Goal: Information Seeking & Learning: Understand process/instructions

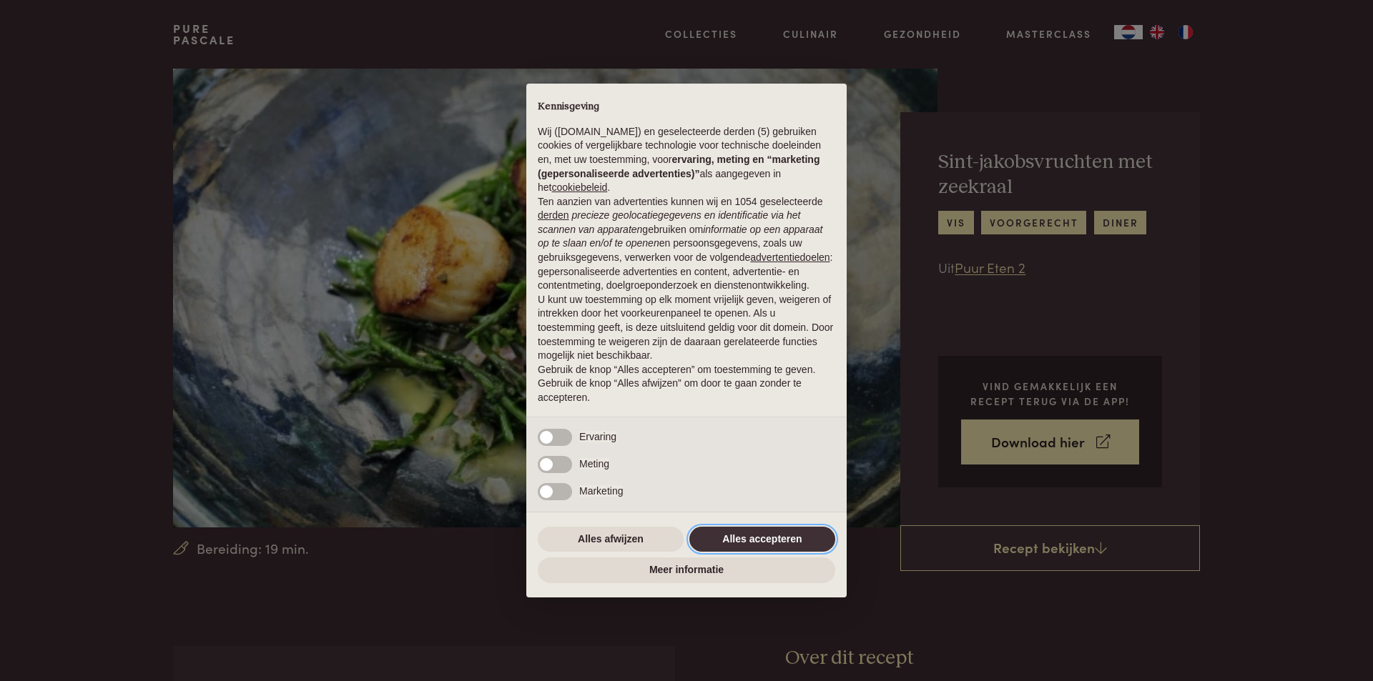
click at [782, 539] on button "Alles accepteren" at bounding box center [762, 540] width 146 height 26
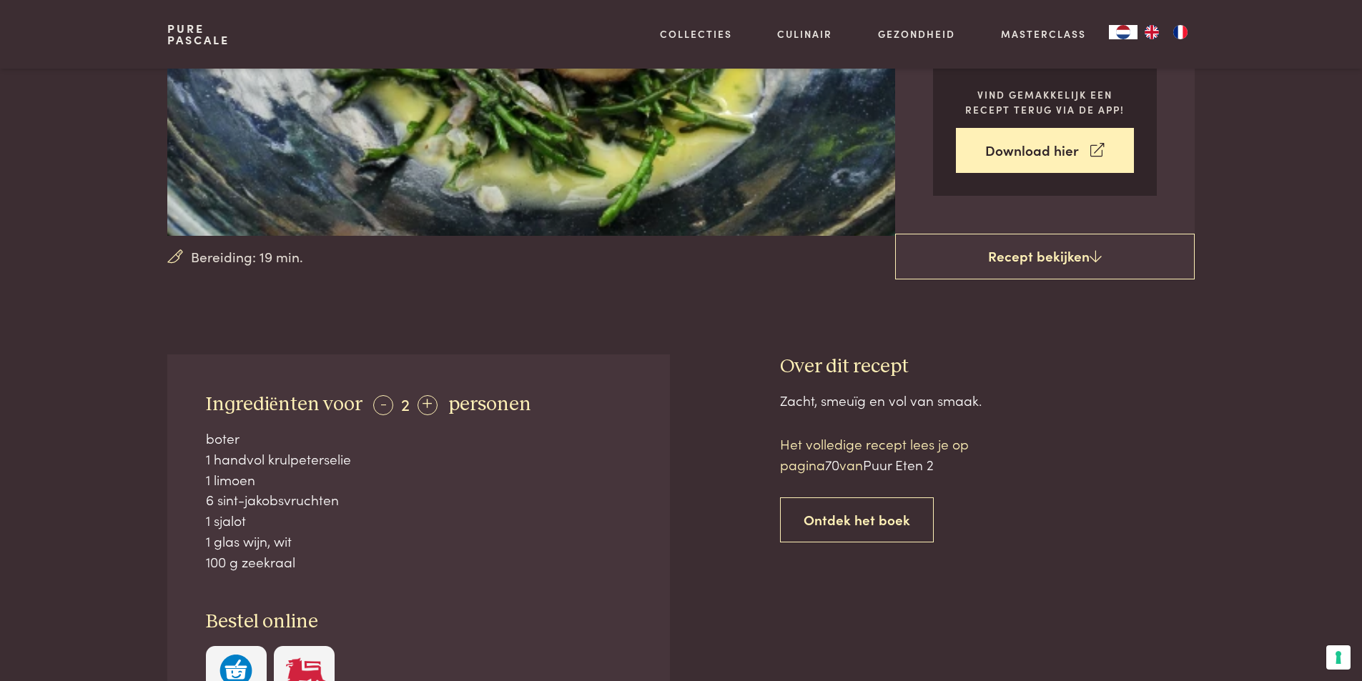
scroll to position [358, 0]
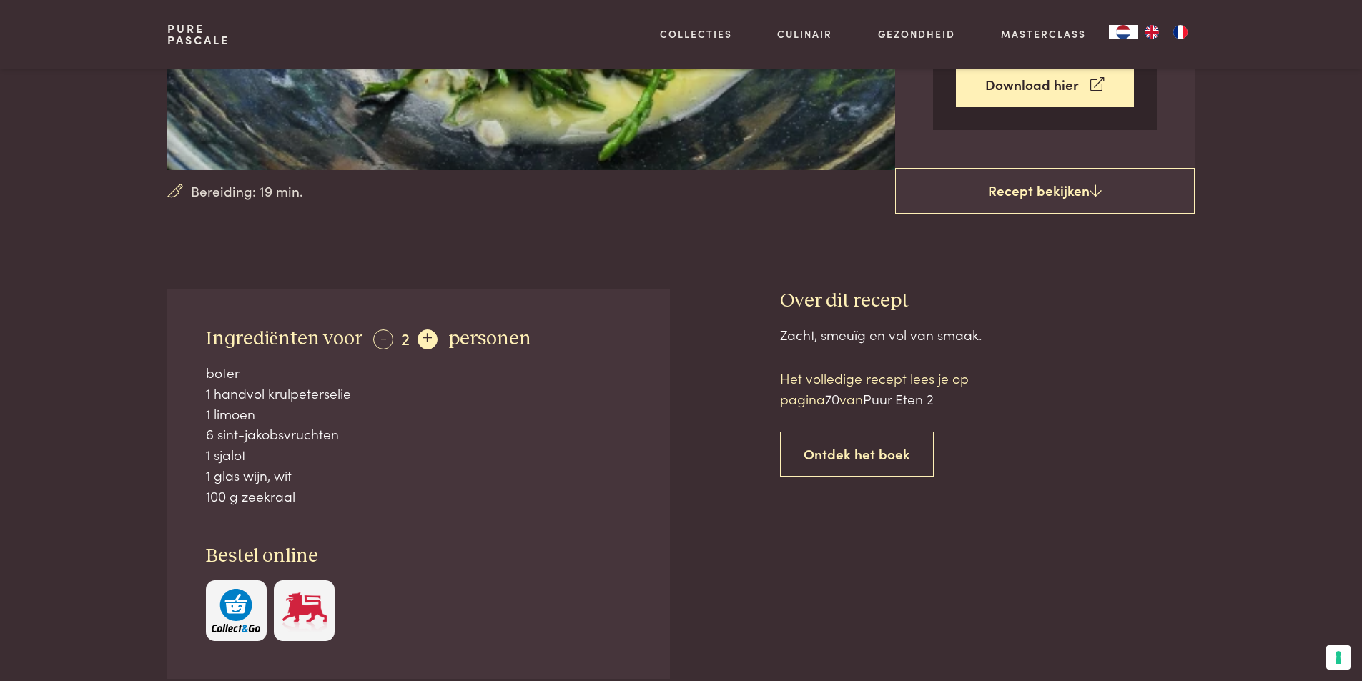
click at [423, 335] on div "+" at bounding box center [428, 340] width 20 height 20
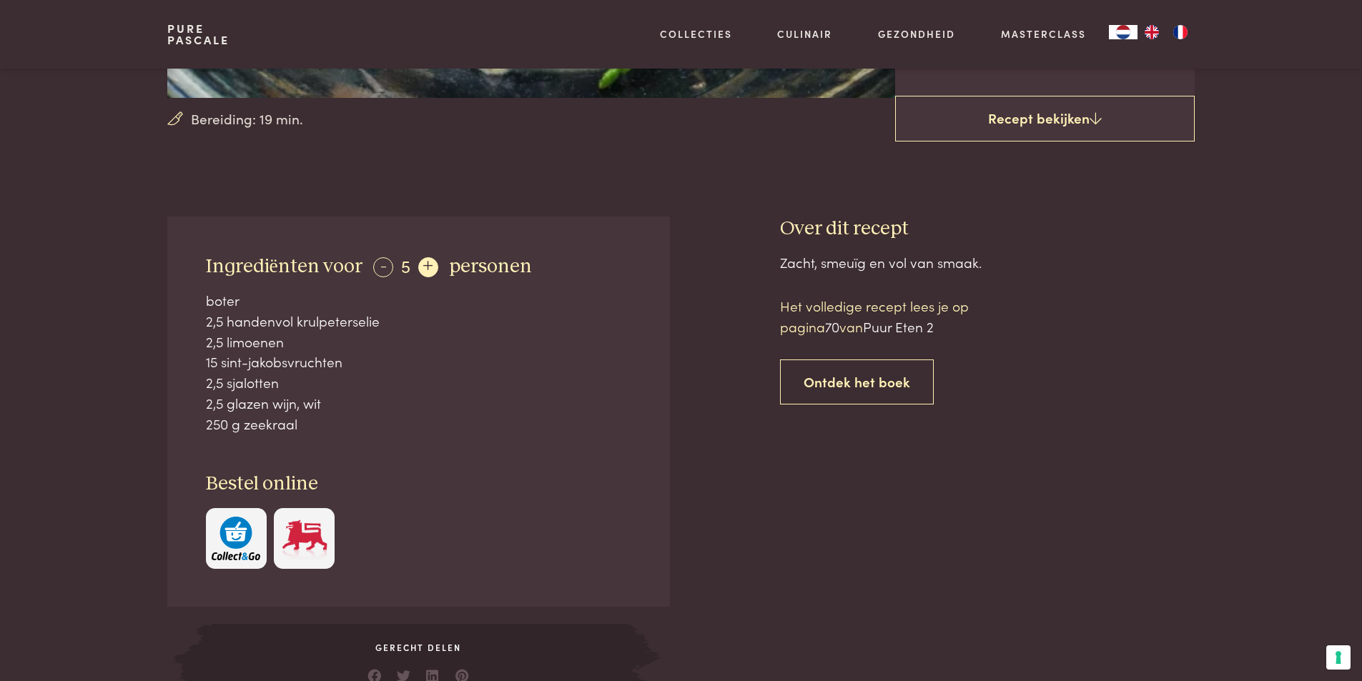
scroll to position [429, 0]
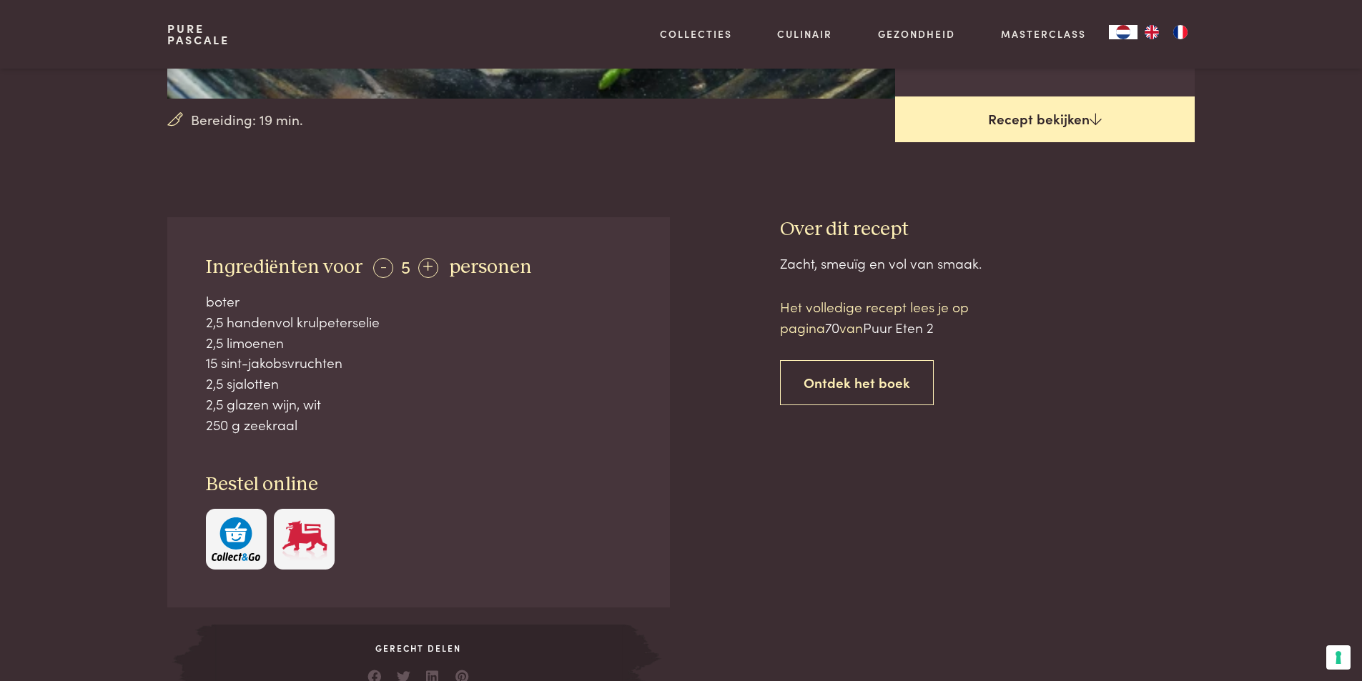
click at [1033, 129] on link "Recept bekijken" at bounding box center [1045, 120] width 300 height 46
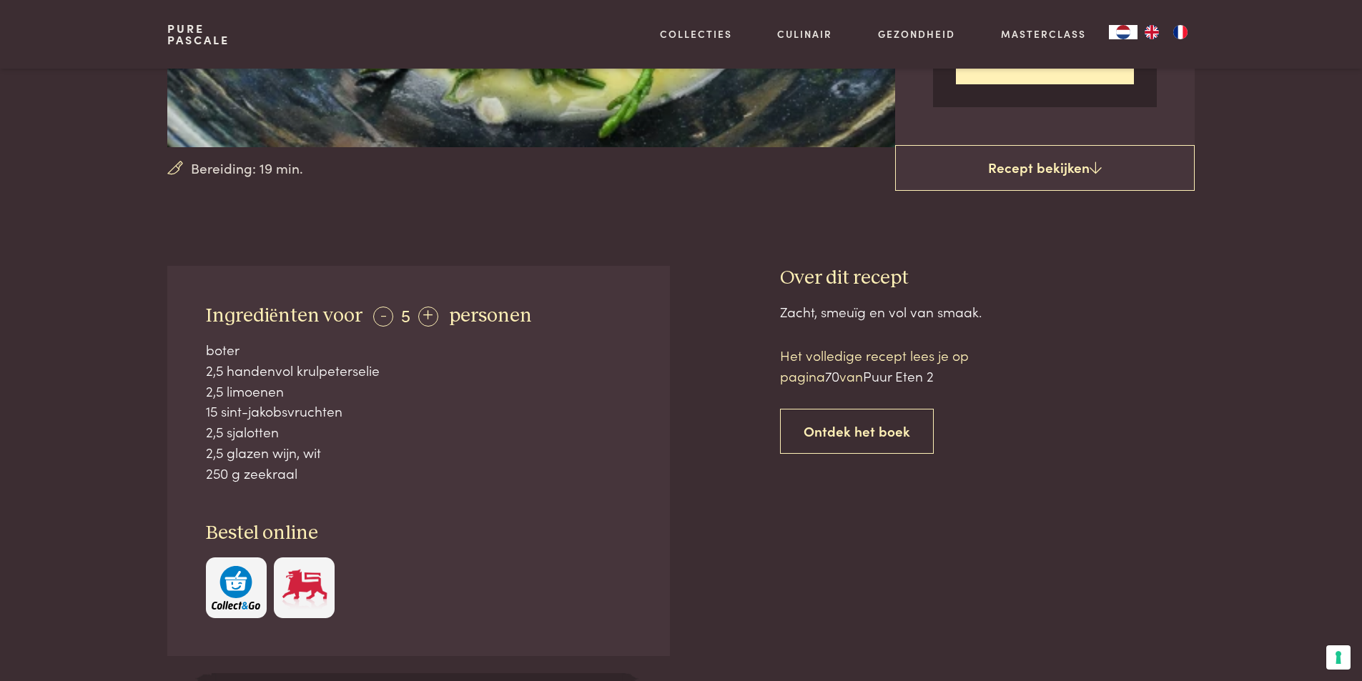
scroll to position [289, 0]
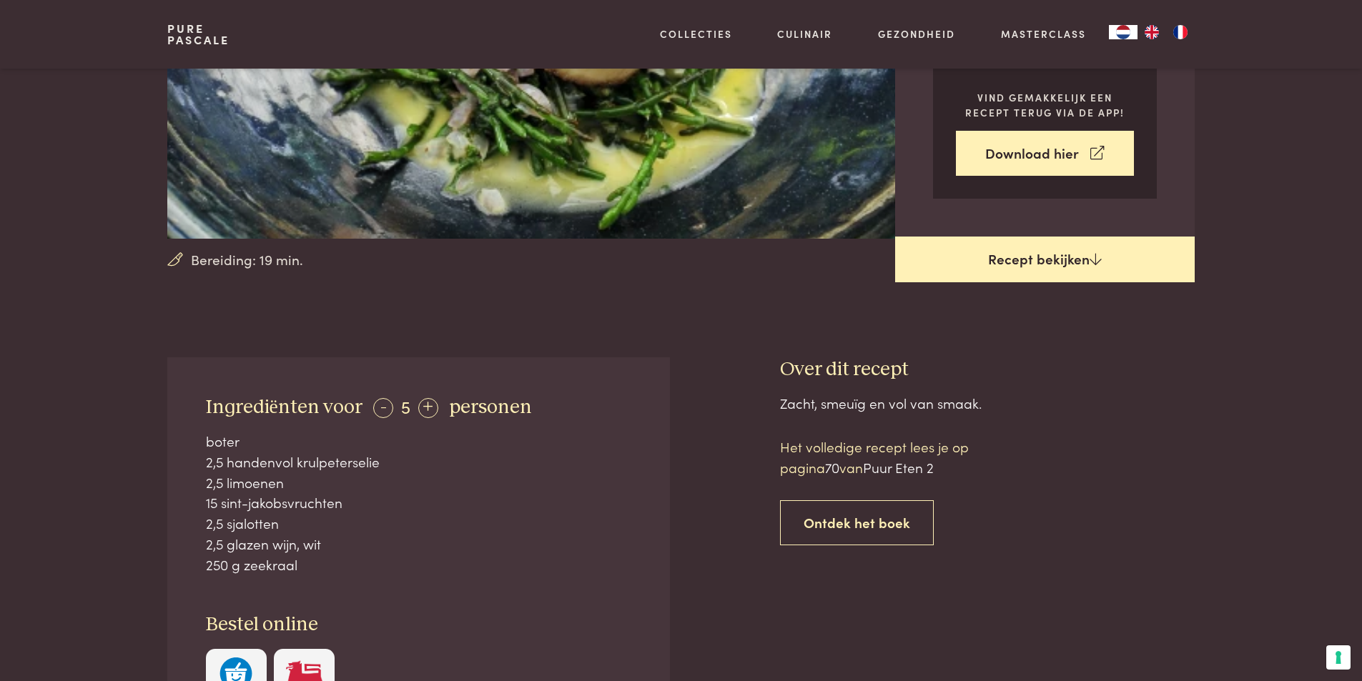
click at [1048, 247] on link "Recept bekijken" at bounding box center [1045, 260] width 300 height 46
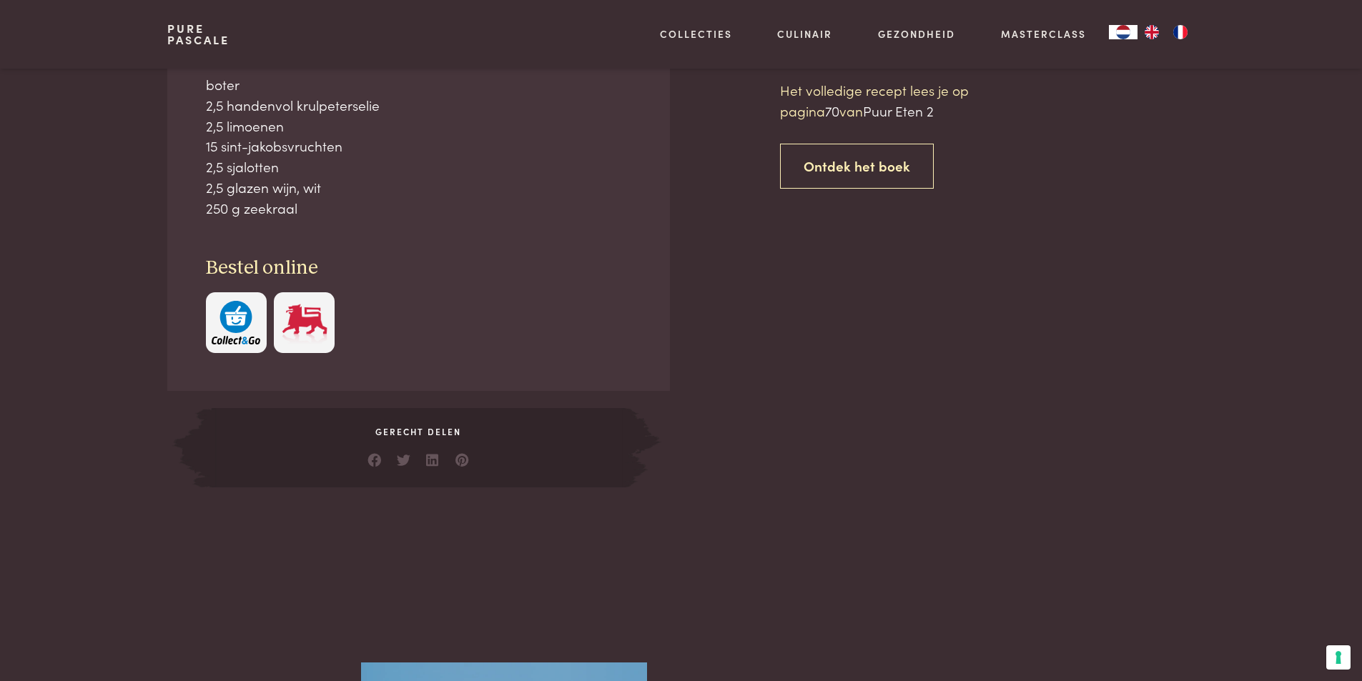
scroll to position [646, 0]
click at [866, 167] on link "Ontdek het boek" at bounding box center [857, 165] width 154 height 45
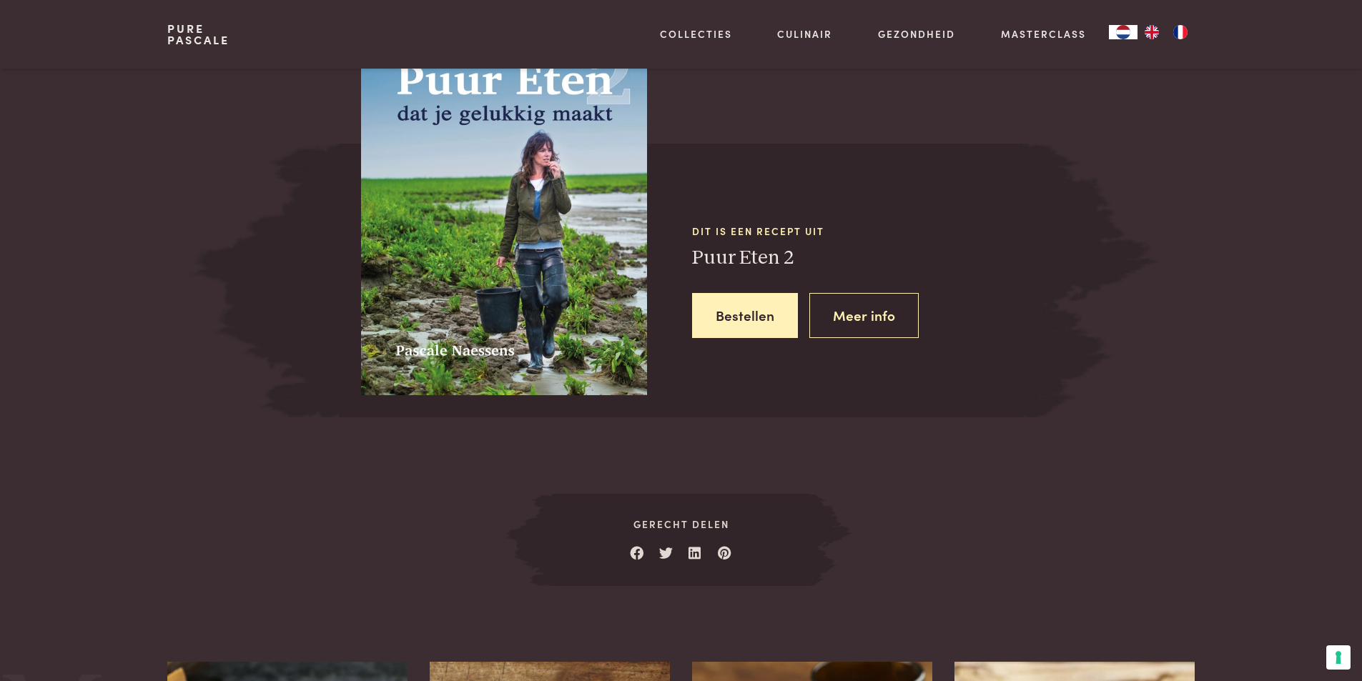
scroll to position [1285, 0]
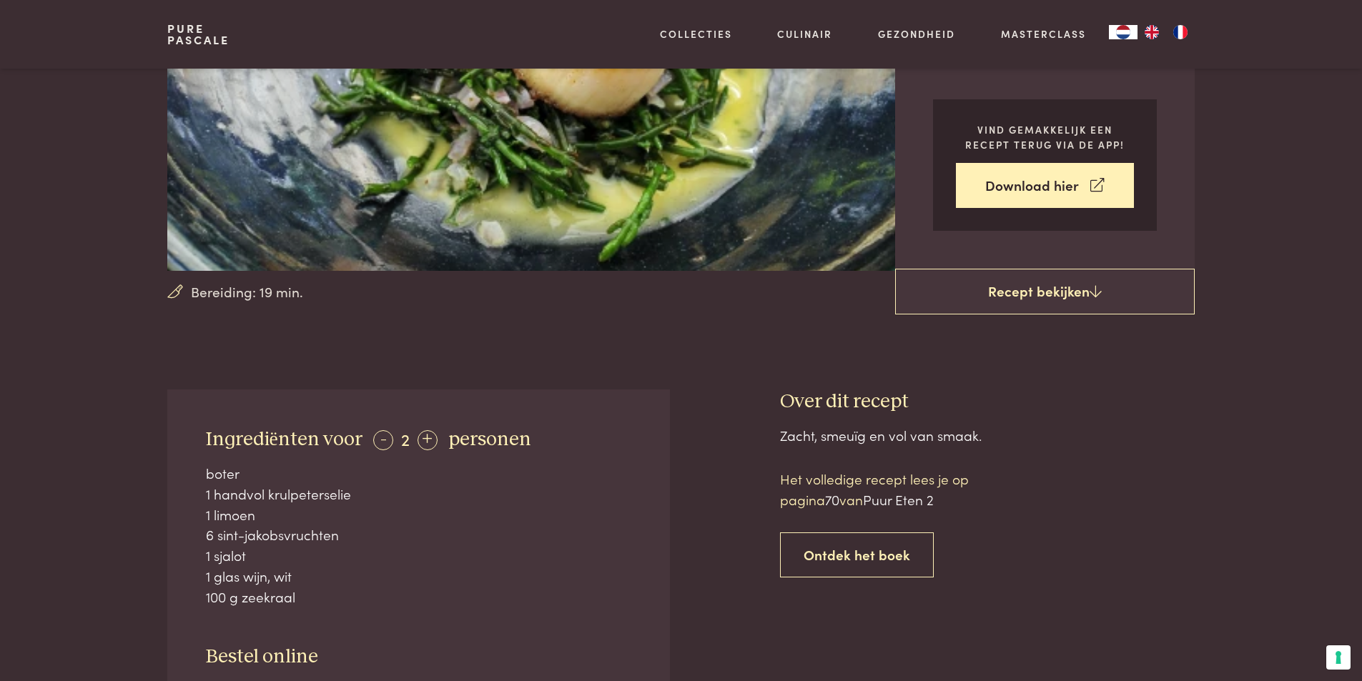
scroll to position [358, 0]
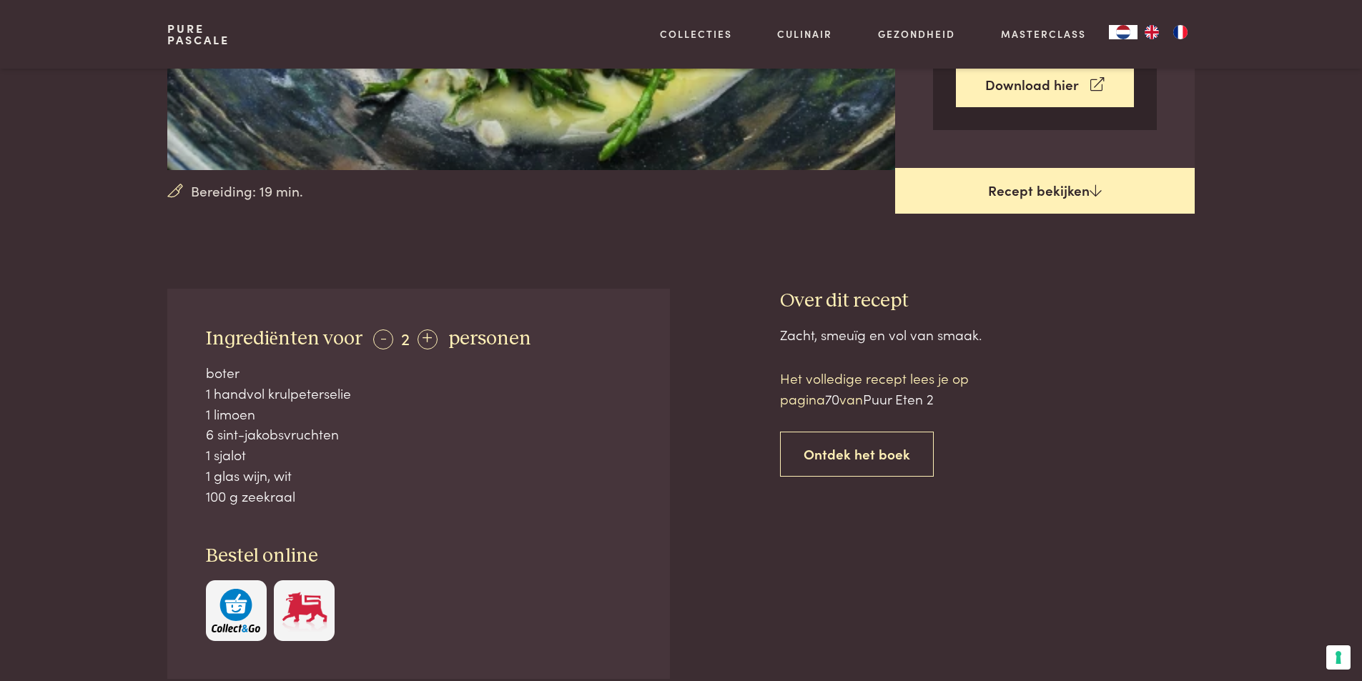
click at [1011, 191] on link "Recept bekijken" at bounding box center [1045, 191] width 300 height 46
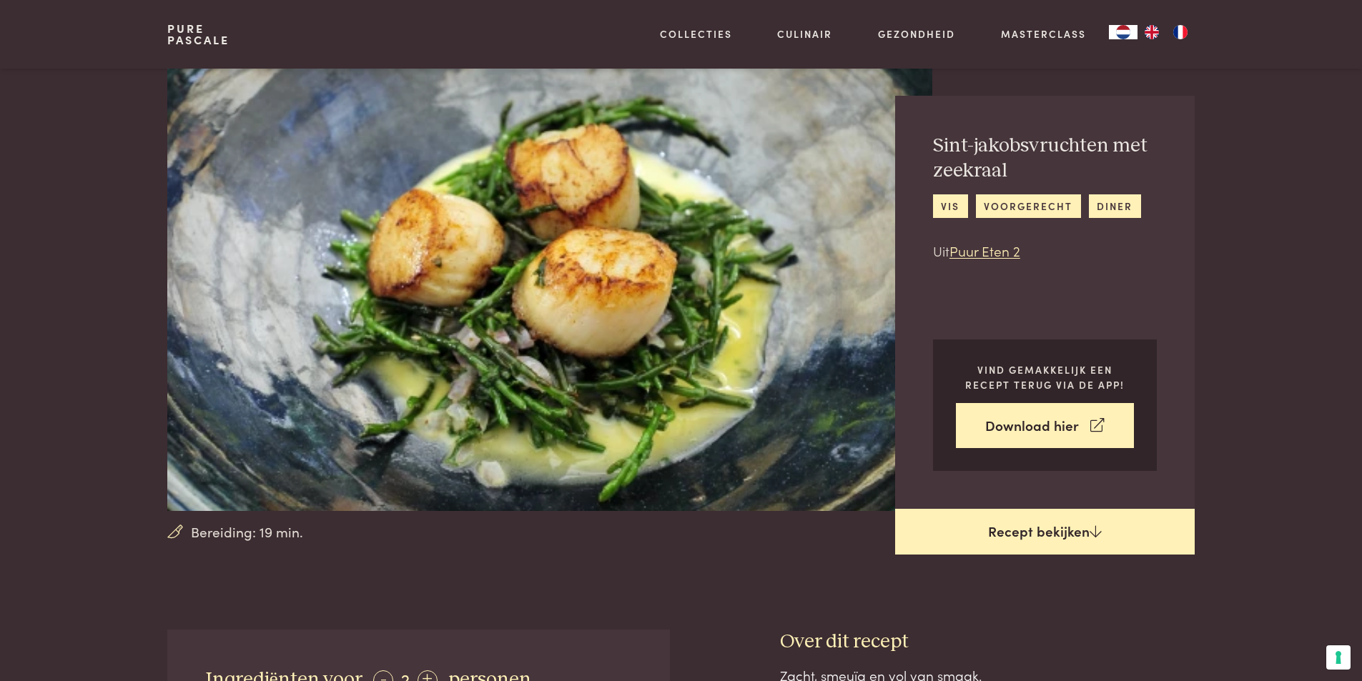
scroll to position [3, 0]
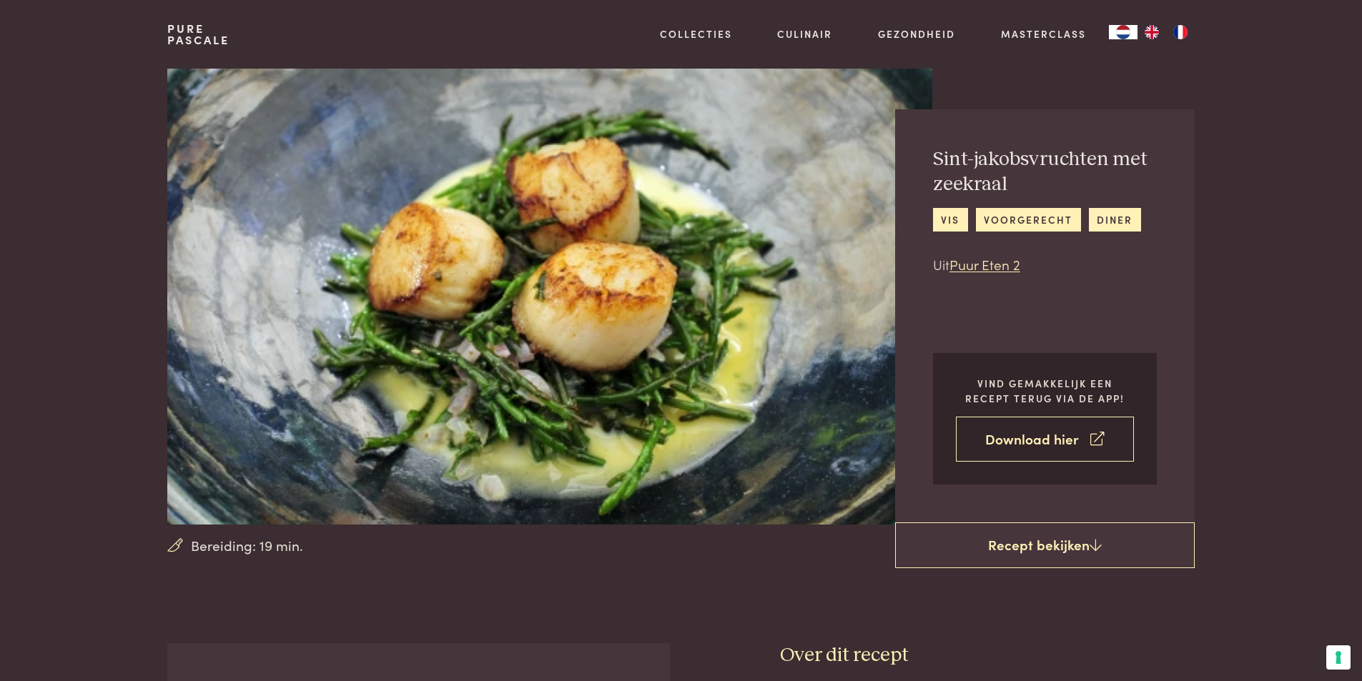
click at [1068, 453] on link "Download hier" at bounding box center [1045, 439] width 178 height 45
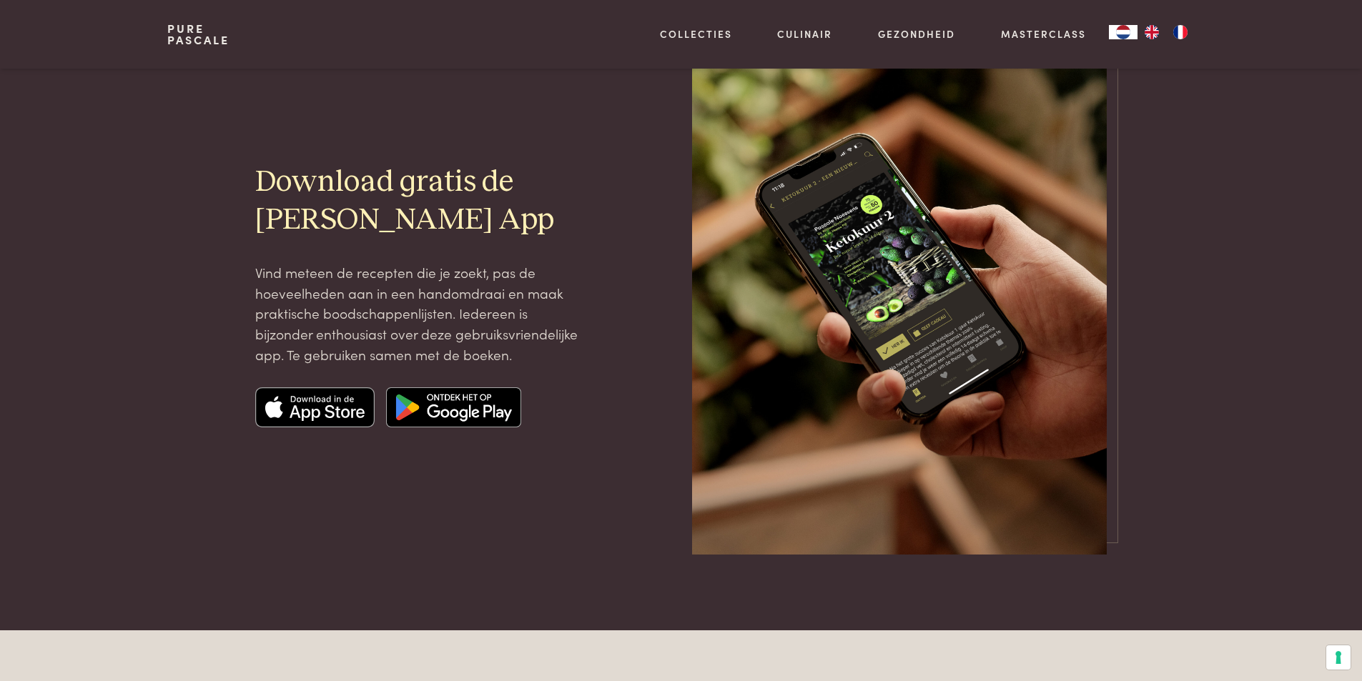
scroll to position [72, 0]
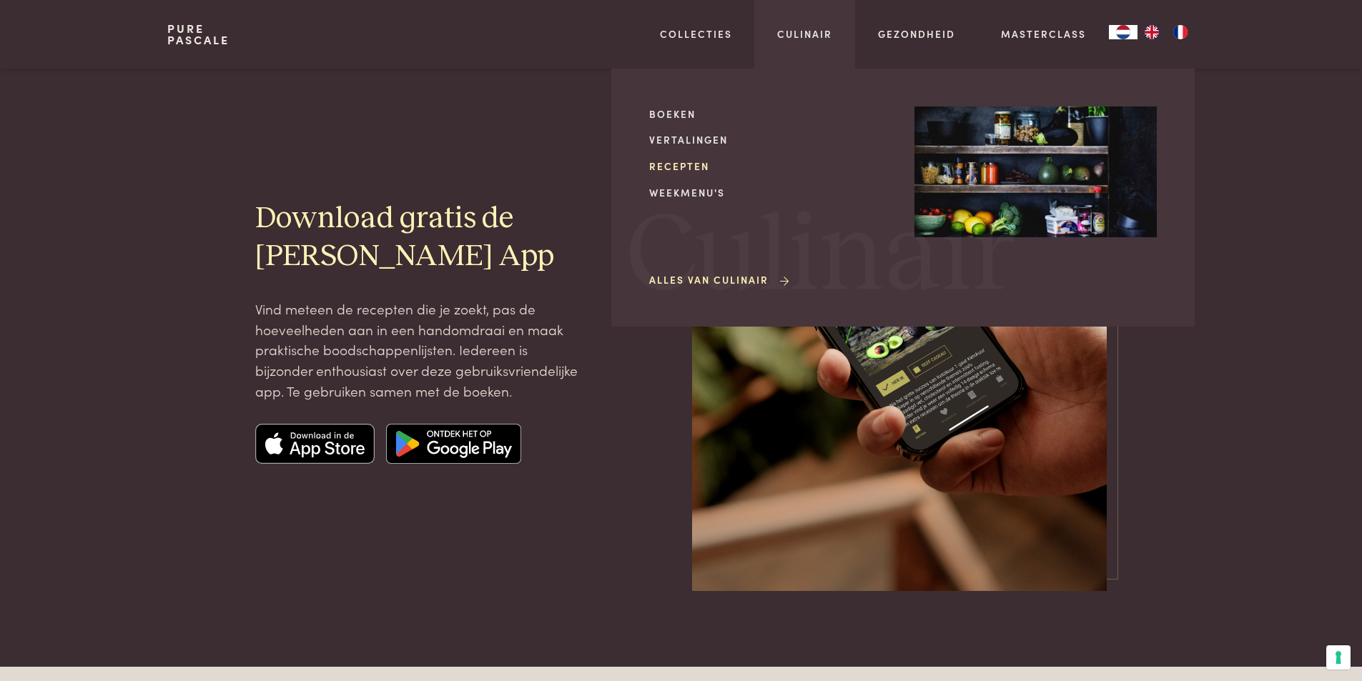
click at [691, 173] on link "Recepten" at bounding box center [770, 166] width 242 height 15
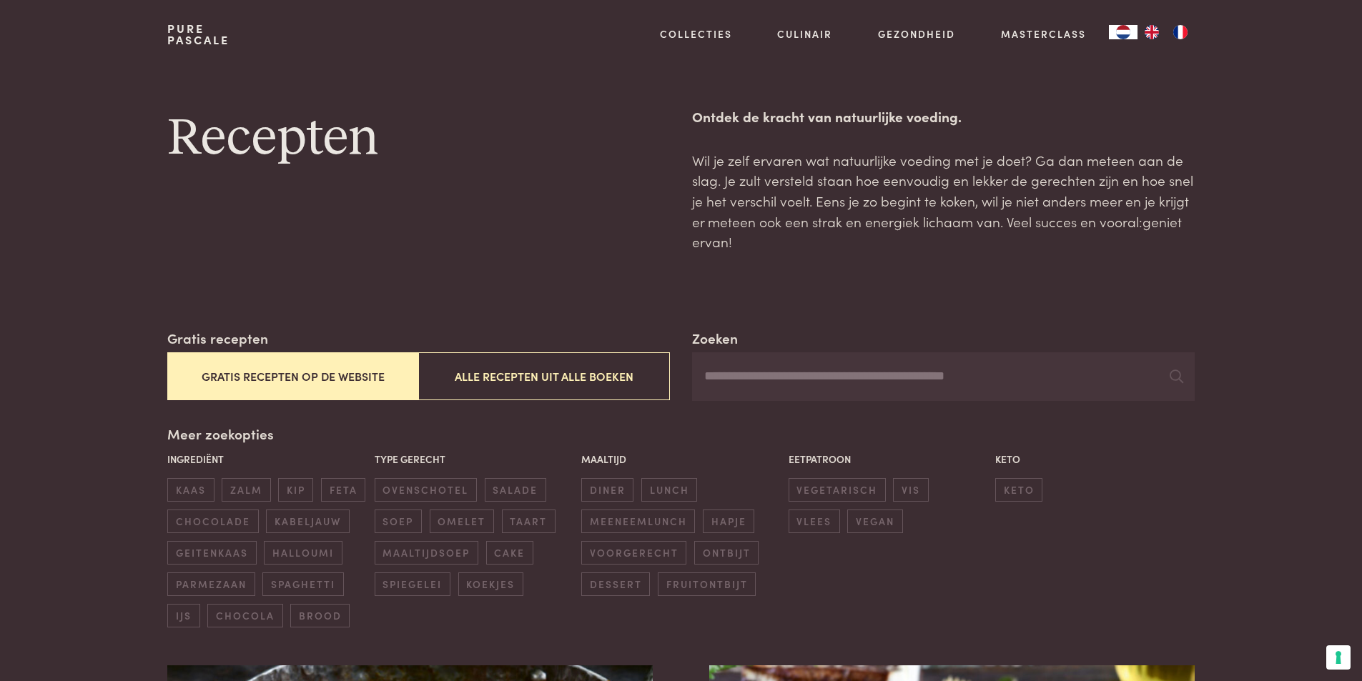
click at [330, 384] on button "Gratis recepten op de website" at bounding box center [292, 377] width 251 height 48
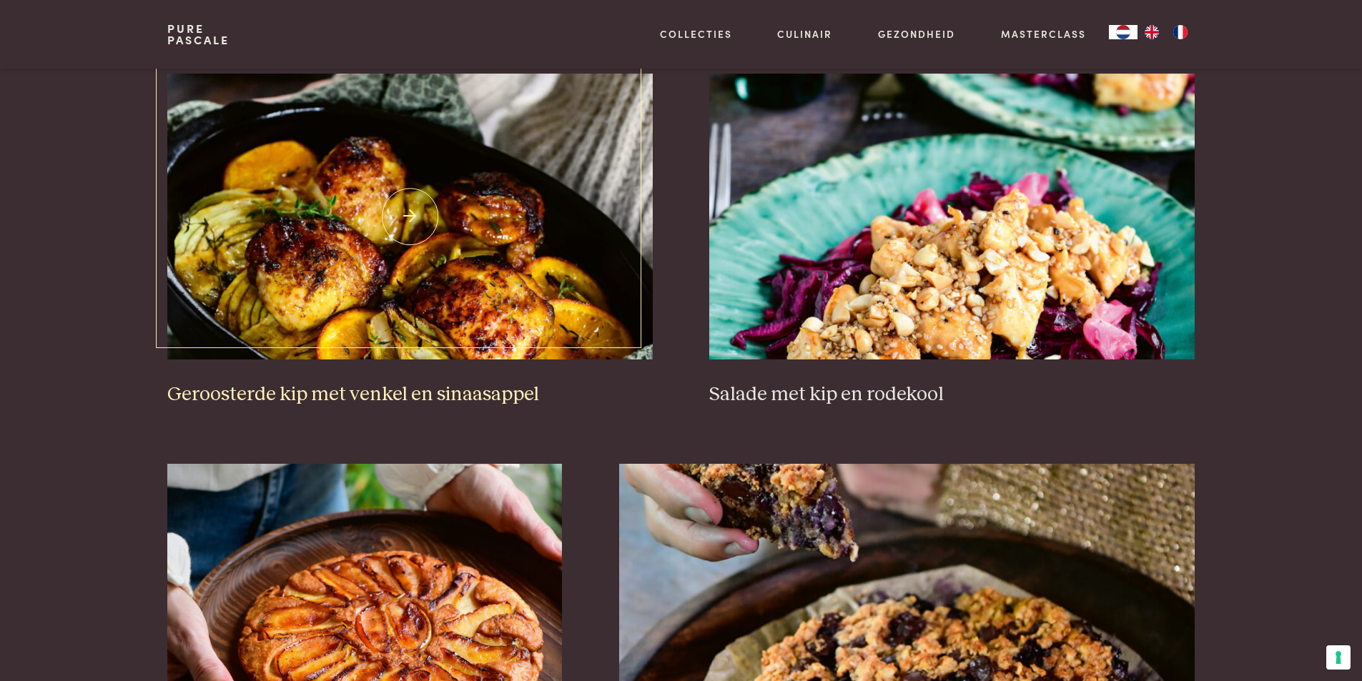
scroll to position [1758, 0]
